Goal: Task Accomplishment & Management: Manage account settings

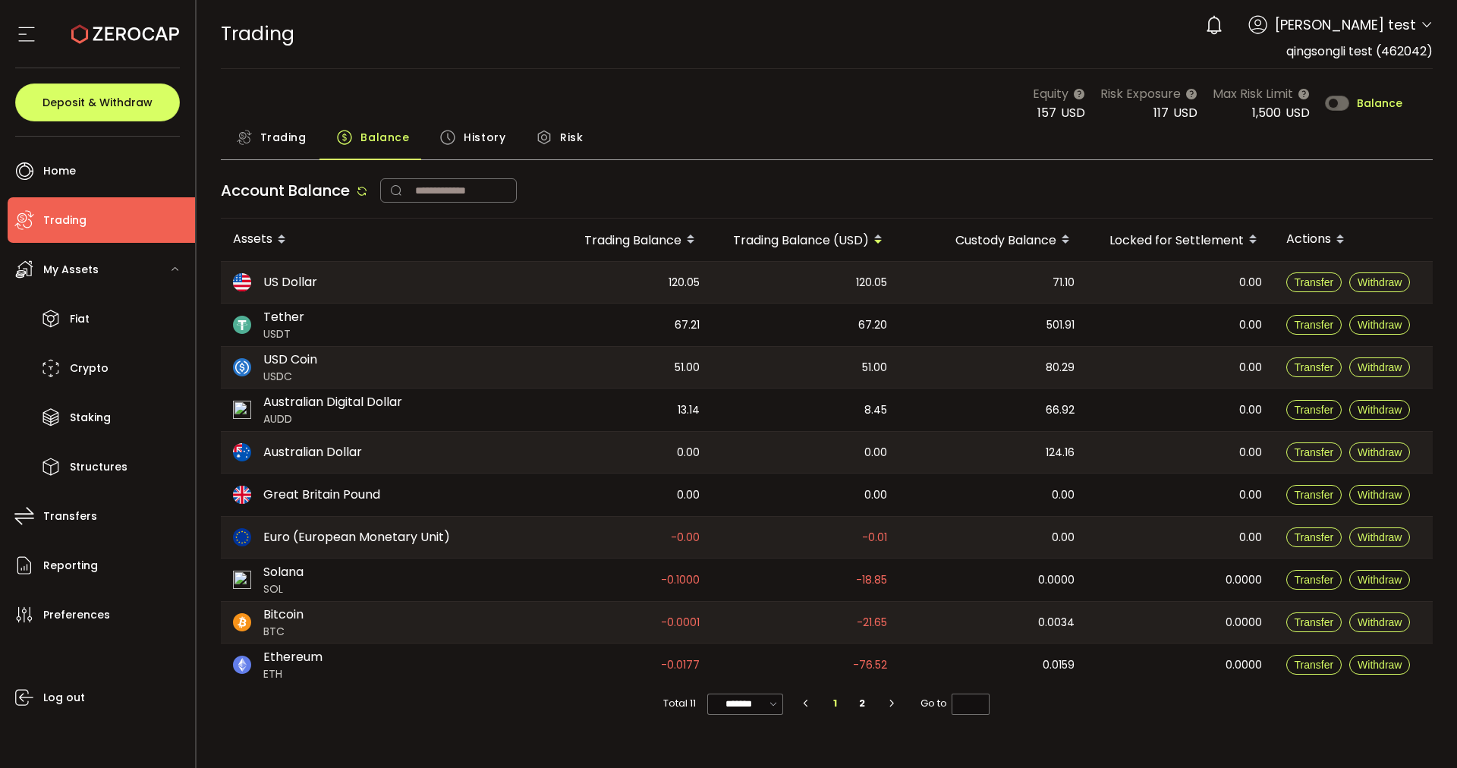
click at [663, 75] on main "Equity 157 USD Risk Exposure 117 USD Max Risk Limit 1,500 USD Balance Trading B…" at bounding box center [827, 403] width 1261 height 668
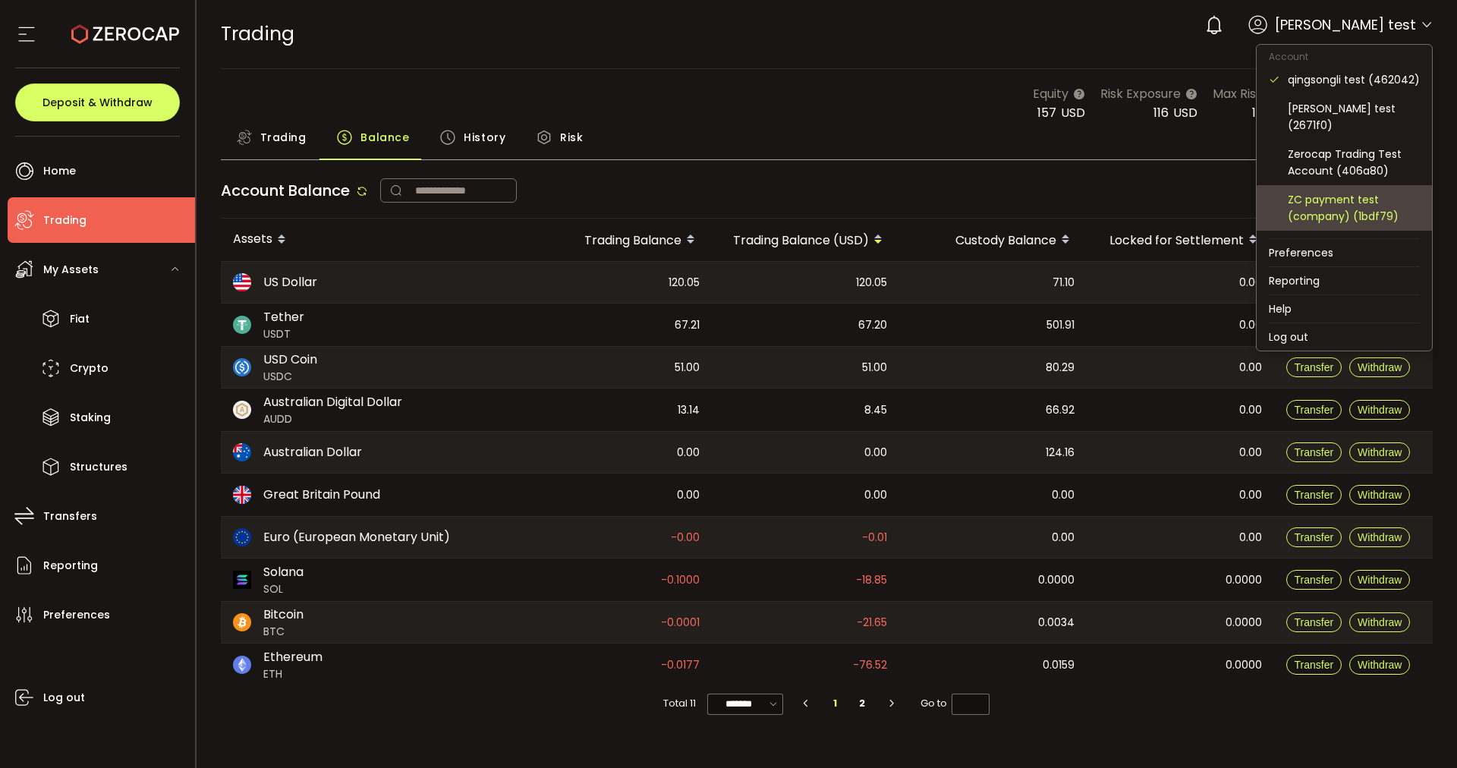
scroll to position [95, 0]
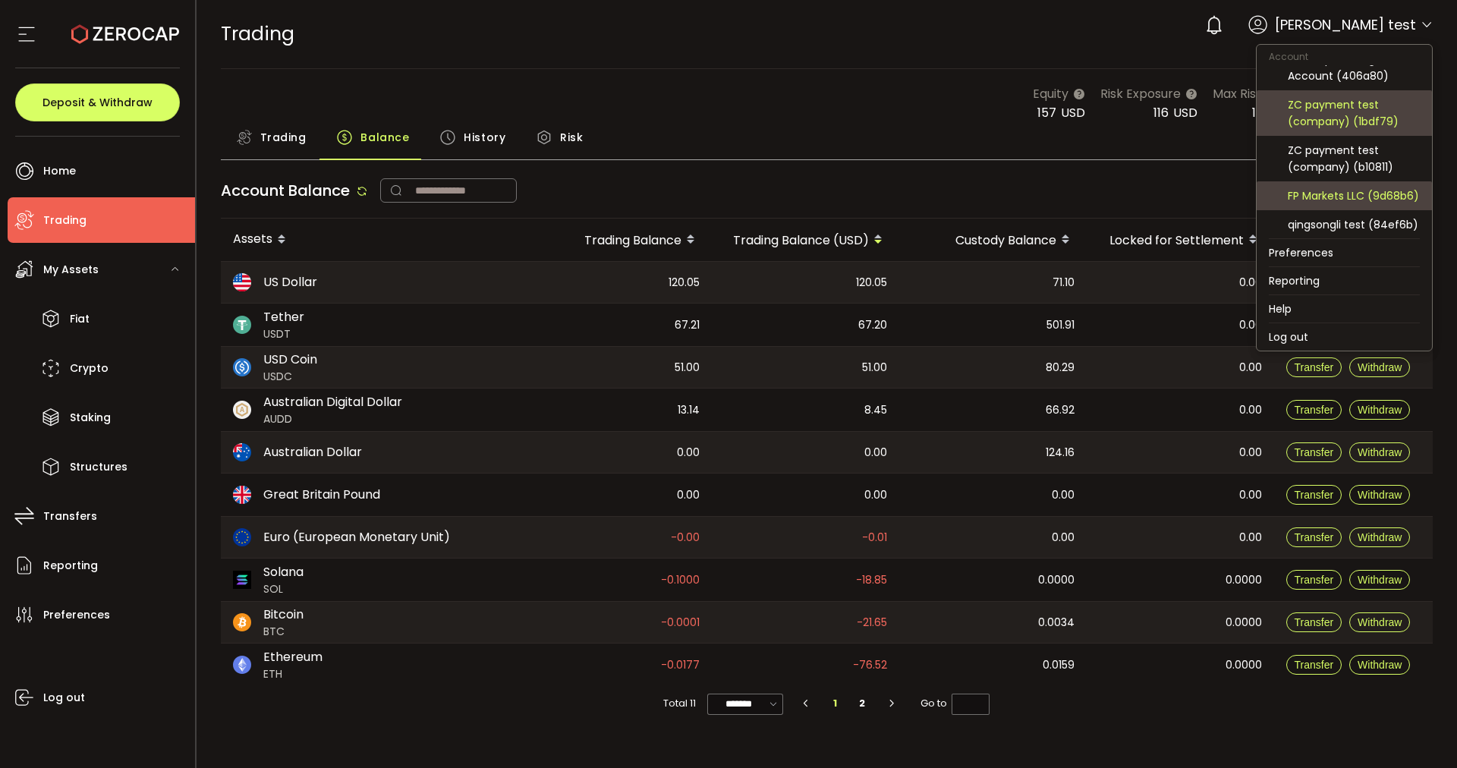
click at [1348, 198] on div "FP Markets LLC (9d68b6)" at bounding box center [1354, 195] width 132 height 17
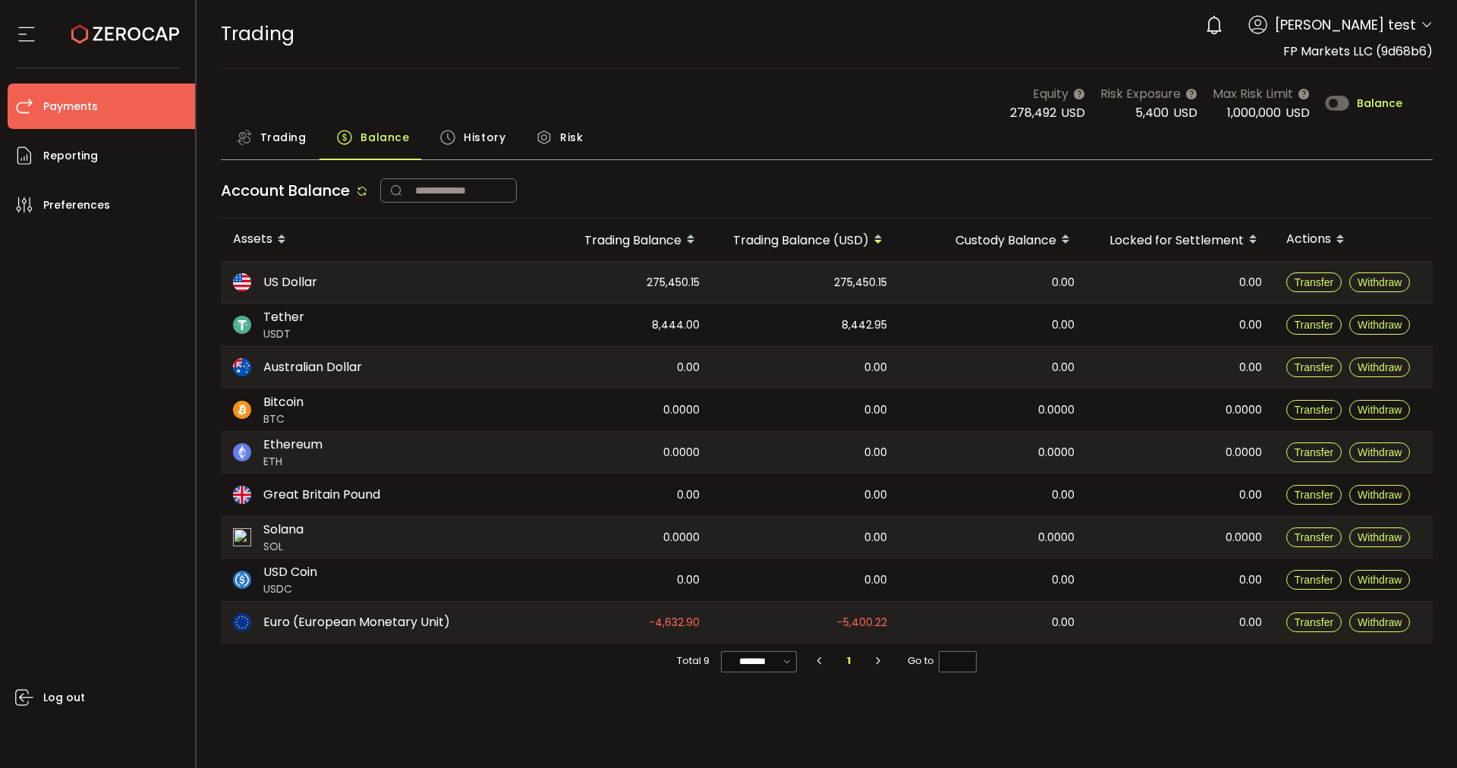
click at [105, 88] on li "Payments" at bounding box center [101, 106] width 187 height 46
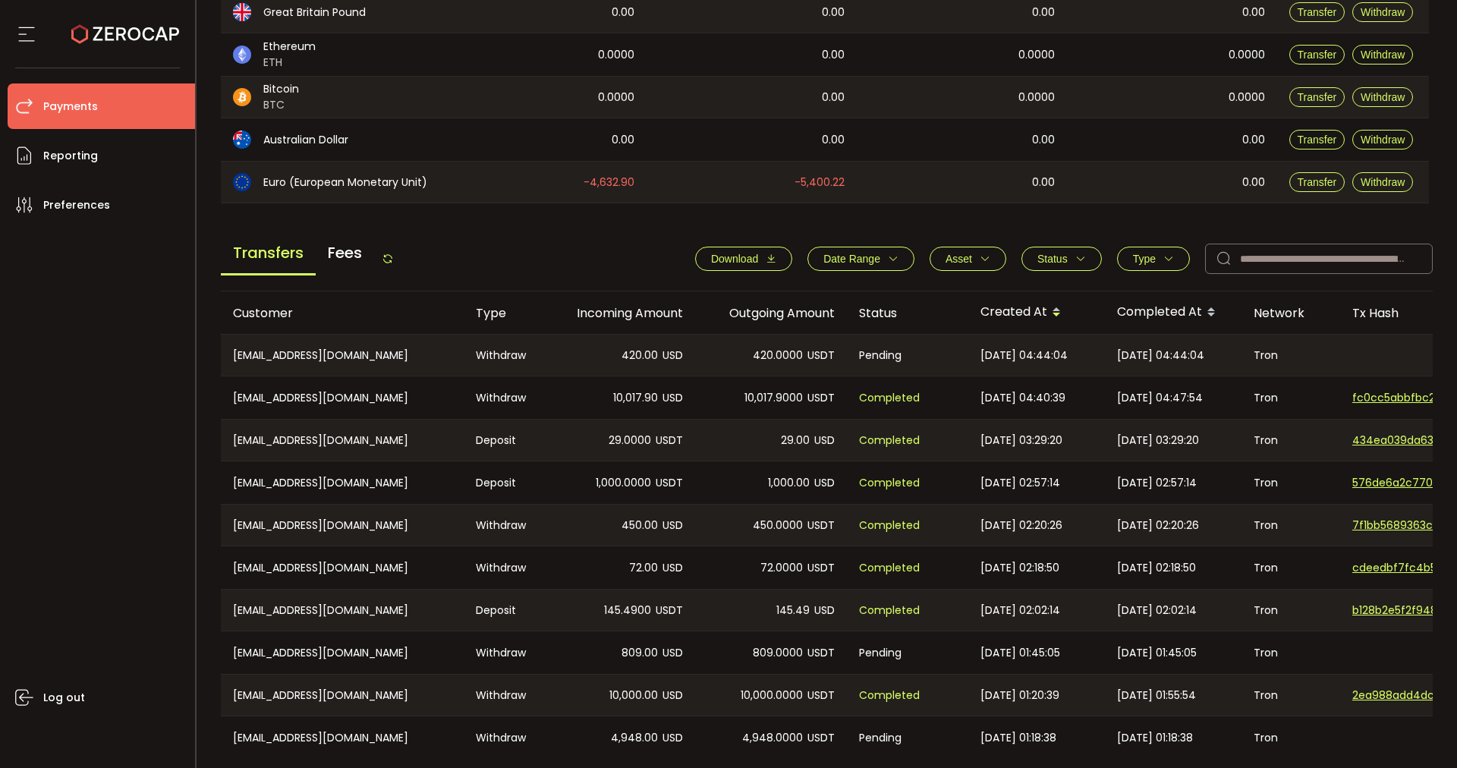
scroll to position [462, 0]
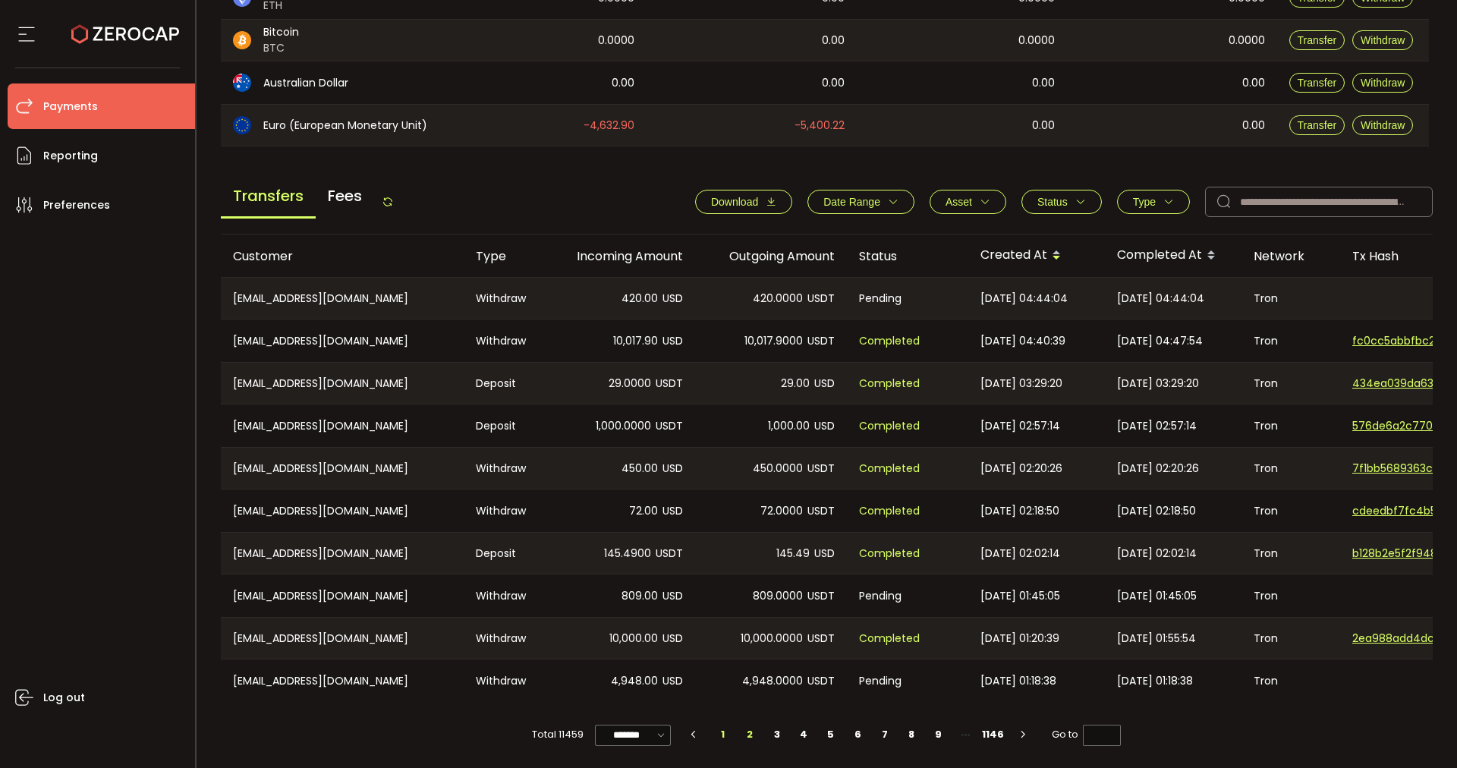
click at [751, 734] on li "2" at bounding box center [749, 734] width 27 height 21
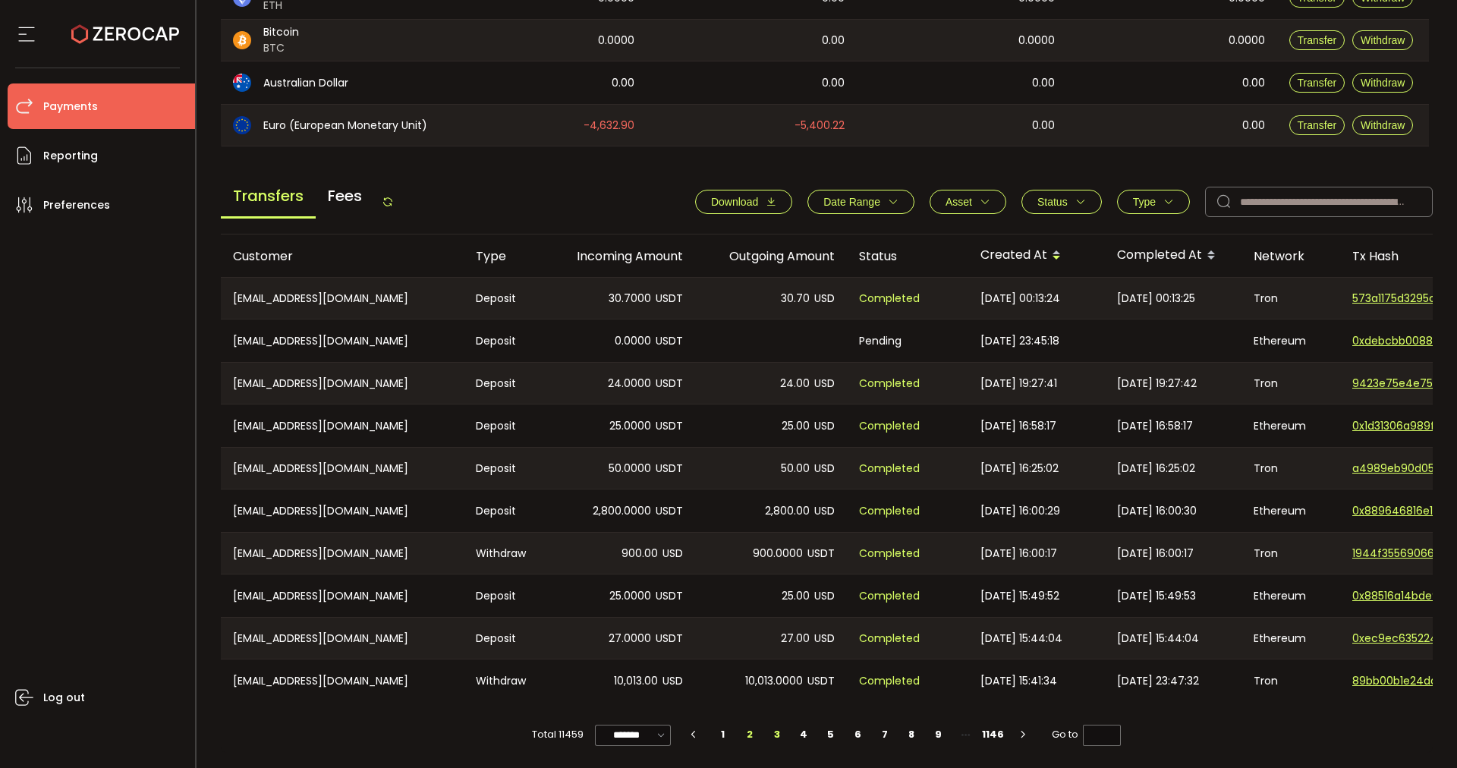
click at [777, 735] on li "3" at bounding box center [776, 734] width 27 height 21
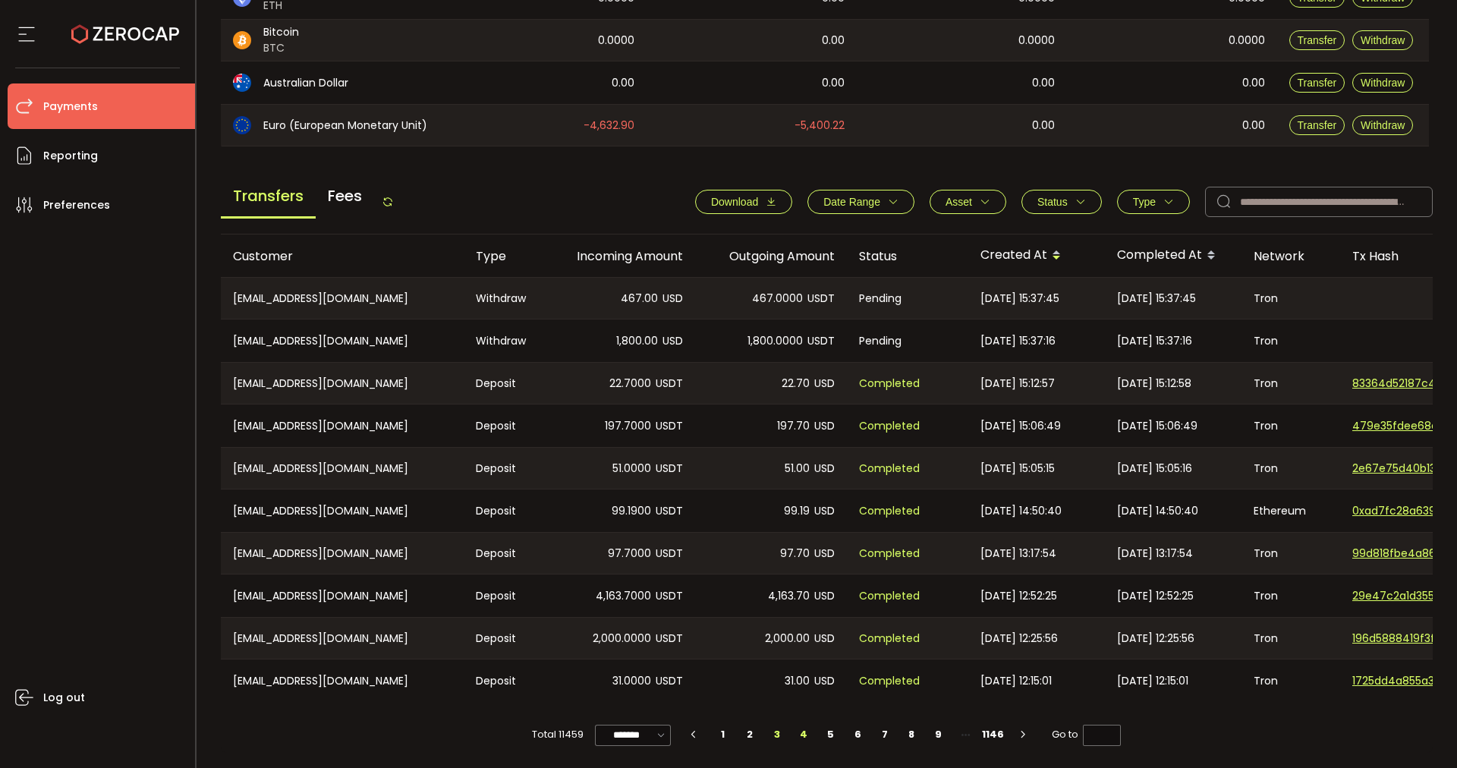
click at [800, 739] on li "4" at bounding box center [803, 734] width 27 height 21
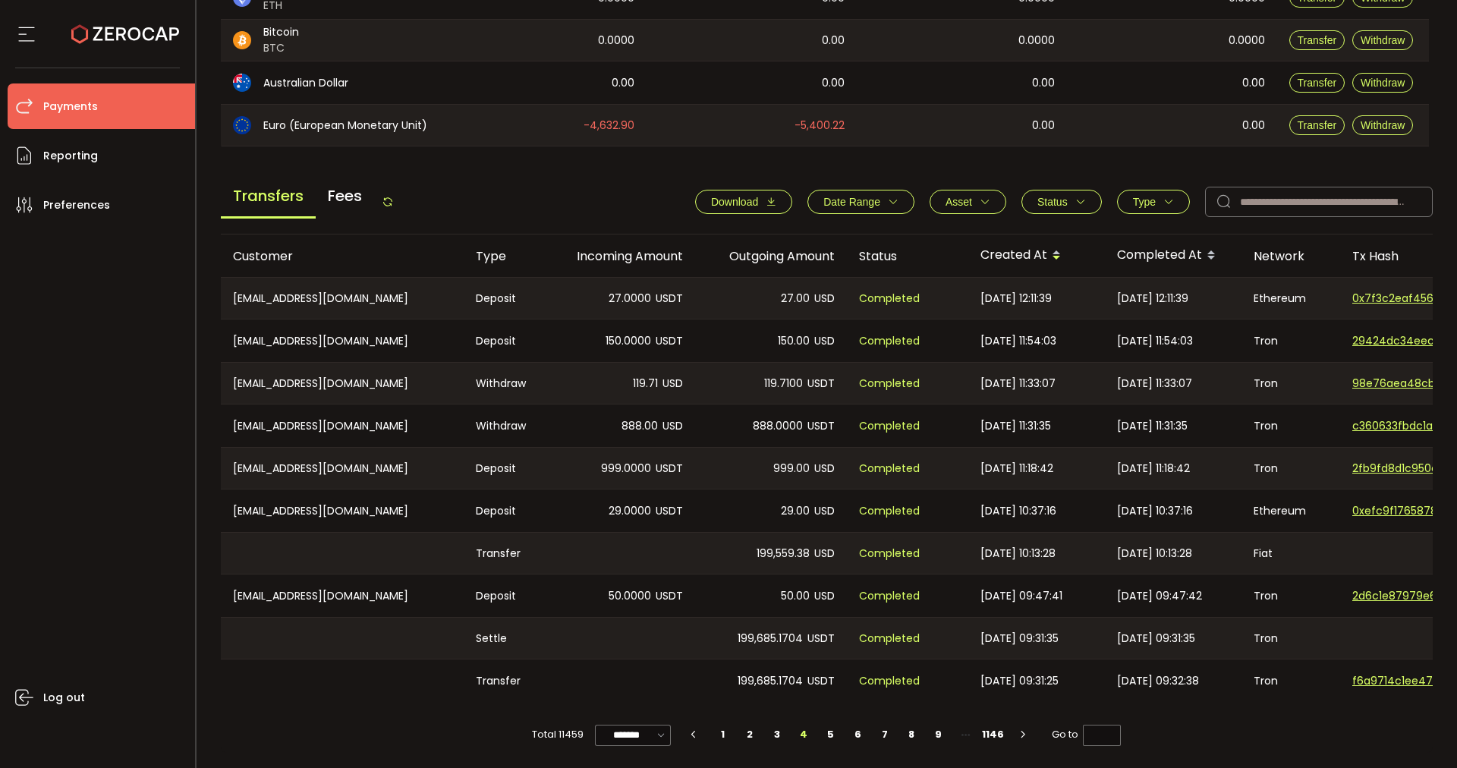
click at [1133, 196] on span "Type" at bounding box center [1144, 202] width 23 height 12
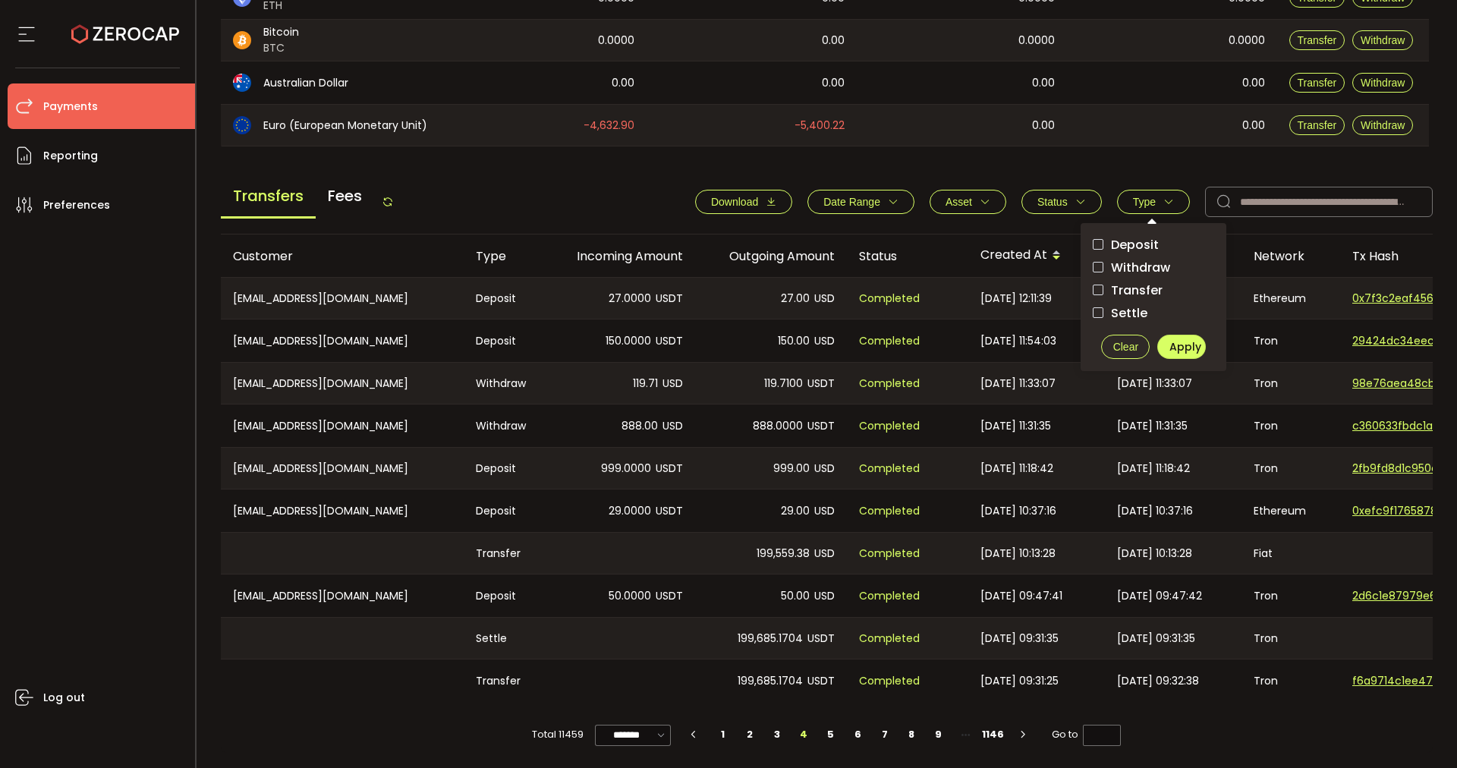
click at [1144, 263] on span "Withdraw" at bounding box center [1136, 267] width 67 height 14
click at [1185, 343] on span "Apply" at bounding box center [1185, 346] width 32 height 15
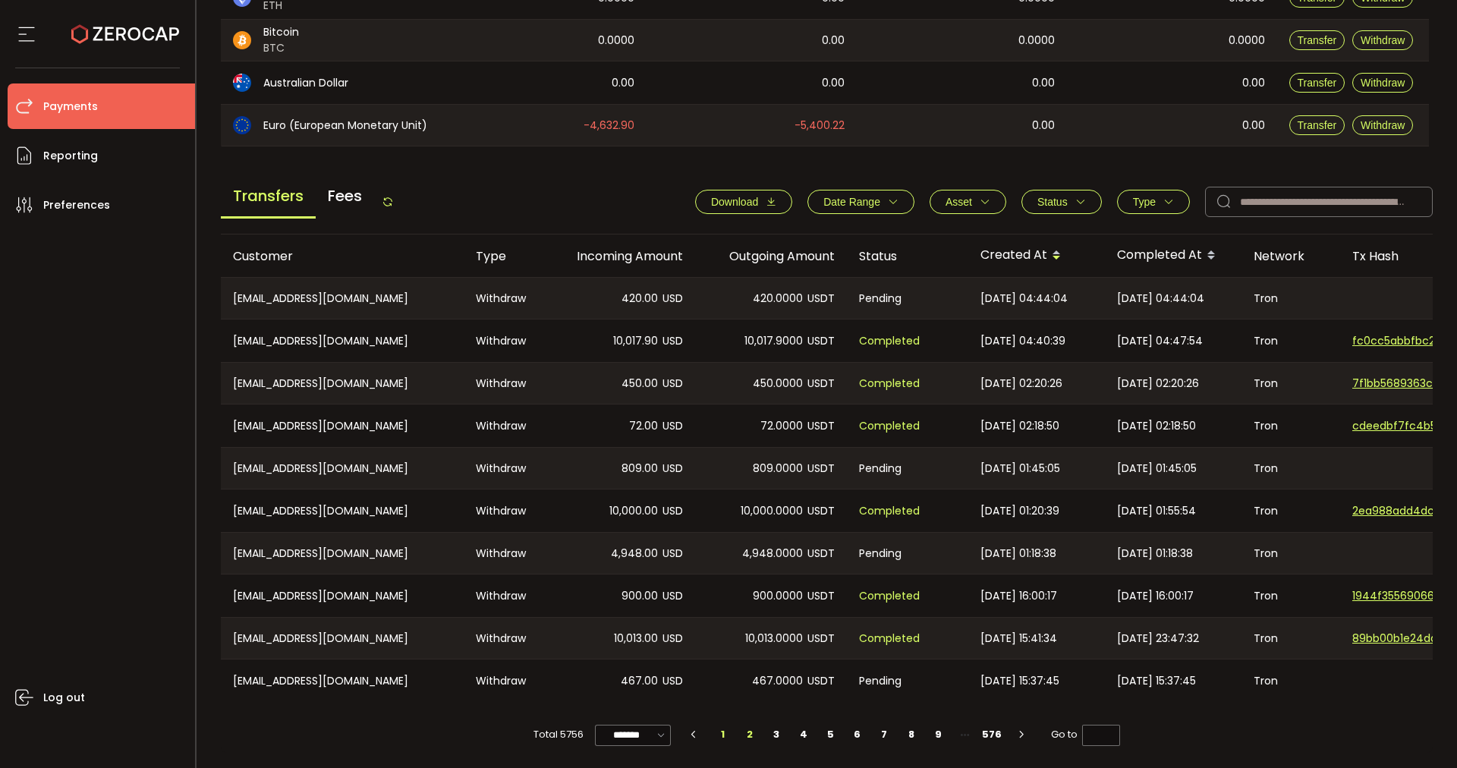
click at [748, 735] on li "2" at bounding box center [749, 734] width 27 height 21
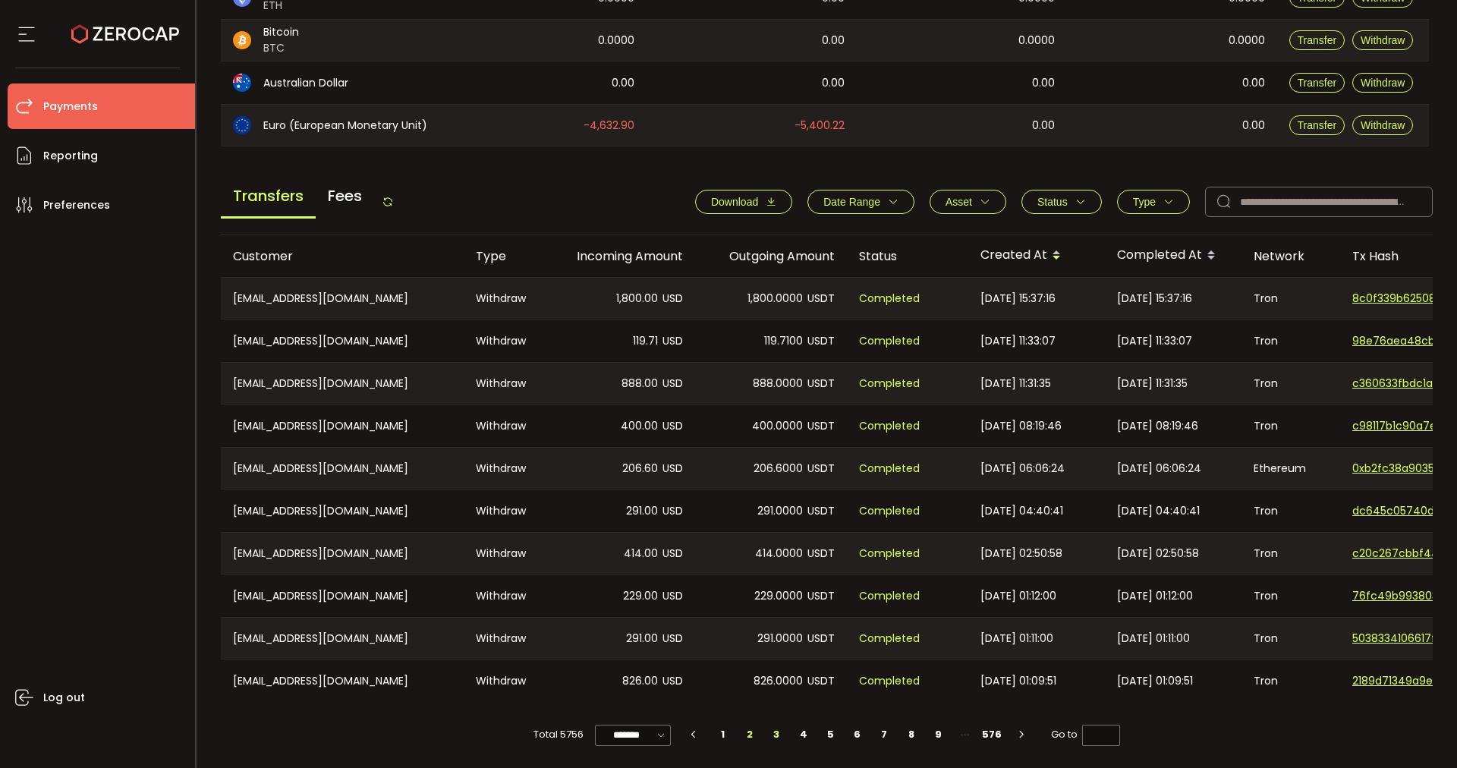
click at [776, 732] on li "3" at bounding box center [776, 734] width 27 height 21
click at [805, 732] on li "4" at bounding box center [803, 734] width 27 height 21
type input "*"
